Goal: Task Accomplishment & Management: Manage account settings

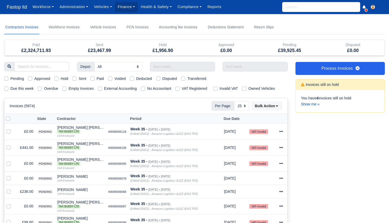
select select "25"
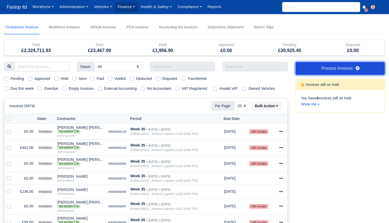
click at [335, 67] on link "Process Invoices" at bounding box center [340, 68] width 89 height 13
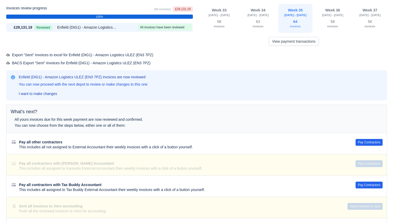
scroll to position [11, 0]
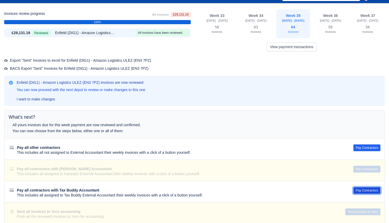
click at [357, 187] on button "Pay Contractors" at bounding box center [367, 190] width 27 height 7
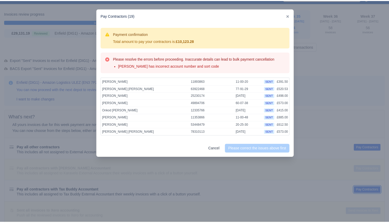
scroll to position [0, 0]
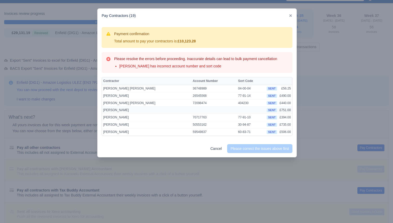
click at [114, 112] on td "[PERSON_NAME]" at bounding box center [147, 110] width 90 height 7
click at [210, 146] on link "Cancel" at bounding box center [216, 148] width 18 height 9
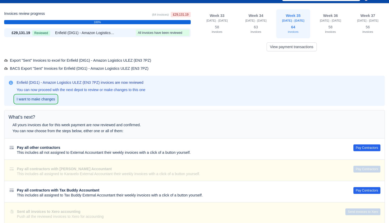
click at [36, 99] on link "I want to make changes" at bounding box center [36, 99] width 43 height 8
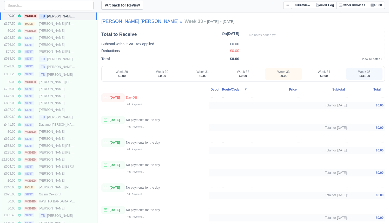
scroll to position [282, 0]
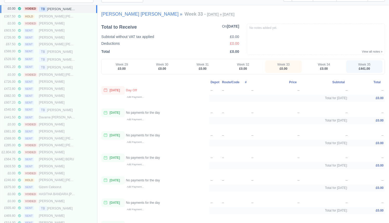
click at [61, 67] on div "[PERSON_NAME]" at bounding box center [57, 67] width 36 height 5
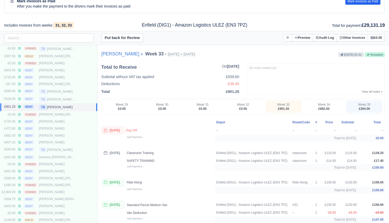
scroll to position [192, 0]
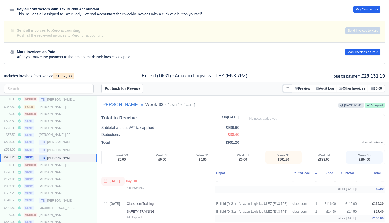
click at [284, 88] on button at bounding box center [288, 89] width 9 height 8
click at [264, 99] on link "Put on Hold" at bounding box center [263, 98] width 58 height 9
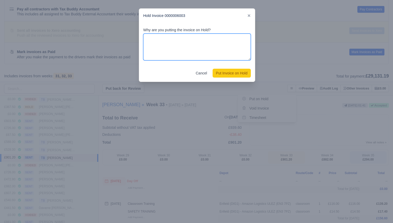
click at [200, 48] on textarea "Why are you putting the invoice on Hold?" at bounding box center [197, 47] width 108 height 27
type textarea "Missing bank details"
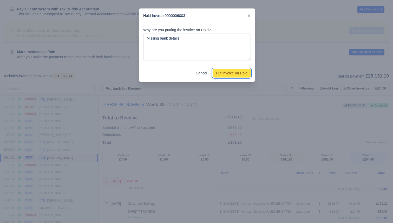
click at [226, 70] on button "Put Invoice on Hold" at bounding box center [232, 73] width 38 height 9
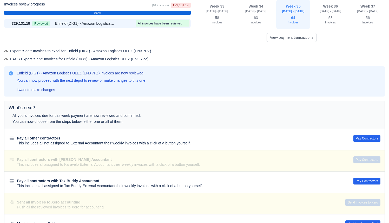
scroll to position [0, 0]
